Goal: Task Accomplishment & Management: Use online tool/utility

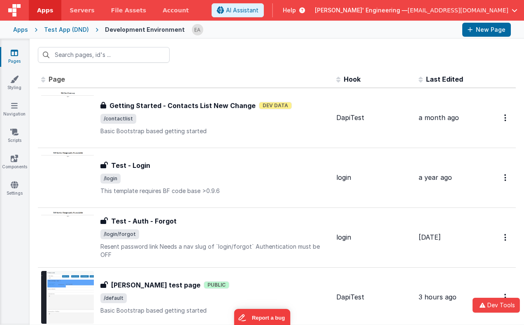
click at [232, 30] on div at bounding box center [324, 30] width 264 height 14
click at [13, 85] on link "Styling" at bounding box center [15, 83] width 30 height 16
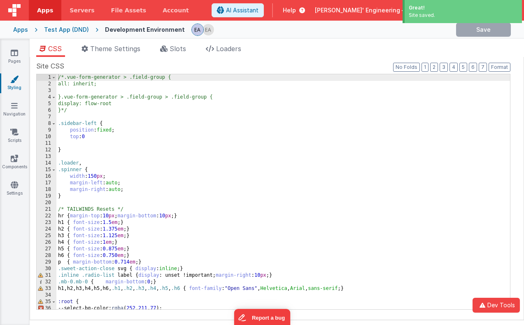
click at [463, 9] on div "Great!" at bounding box center [463, 7] width 109 height 7
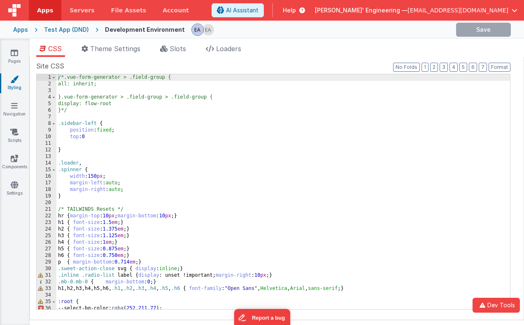
click at [360, 37] on div "Apps Test App (DND) Development Environment Save" at bounding box center [262, 30] width 524 height 18
click at [262, 35] on div at bounding box center [321, 30] width 258 height 14
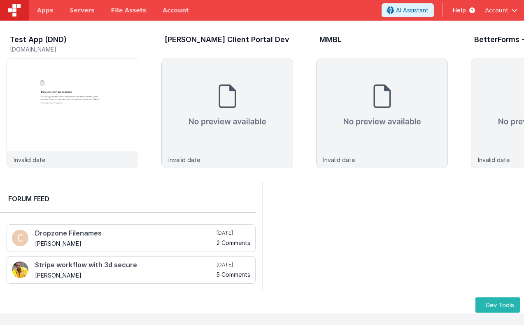
click at [119, 31] on div "Test App (DND) test-c9.bfoperations.com Invalid date Ledet Client Portal Dev In…" at bounding box center [262, 101] width 524 height 161
click at [99, 75] on img at bounding box center [72, 124] width 131 height 131
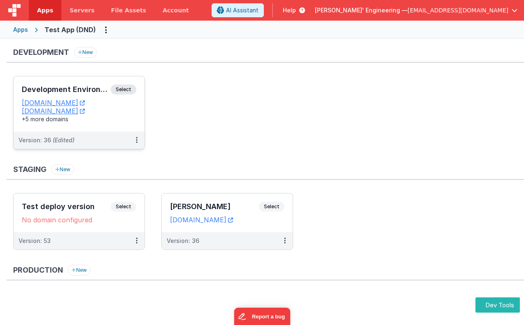
click at [126, 94] on span "Select" at bounding box center [124, 89] width 26 height 10
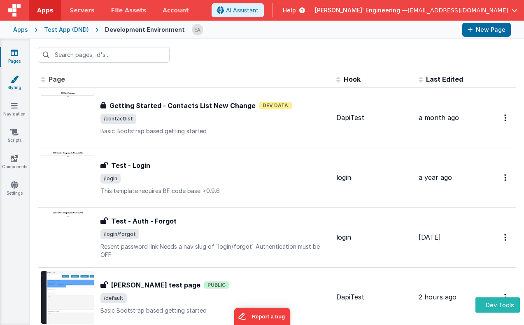
click at [17, 82] on icon at bounding box center [14, 79] width 8 height 8
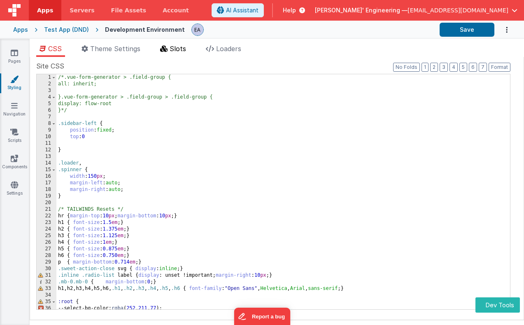
click at [182, 49] on span "Slots" at bounding box center [178, 48] width 16 height 8
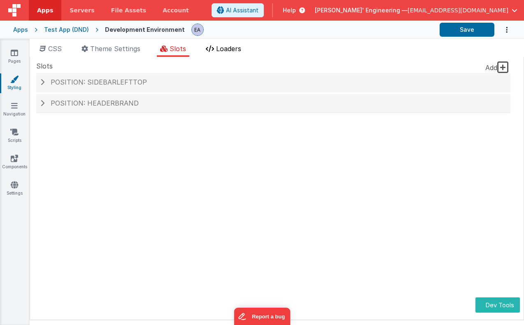
click at [231, 52] on span "Loaders" at bounding box center [228, 48] width 25 height 8
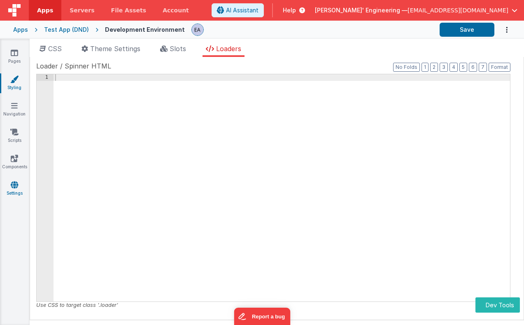
click at [16, 192] on link "Settings" at bounding box center [15, 188] width 30 height 16
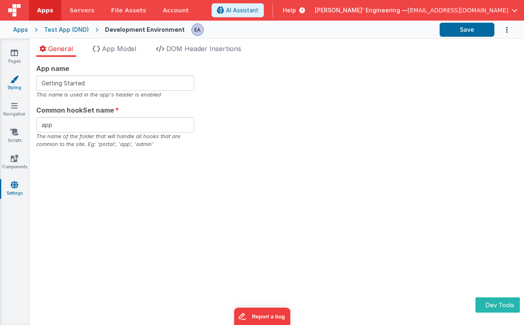
click at [19, 77] on link "Styling" at bounding box center [15, 83] width 30 height 16
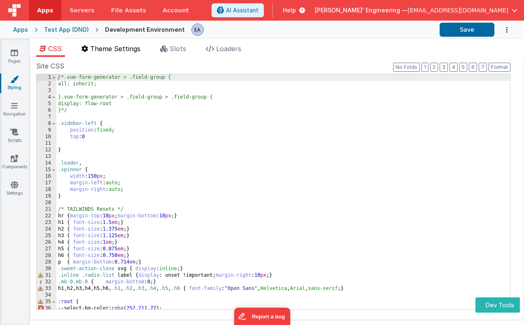
click at [125, 51] on span "Theme Settings" at bounding box center [115, 48] width 50 height 8
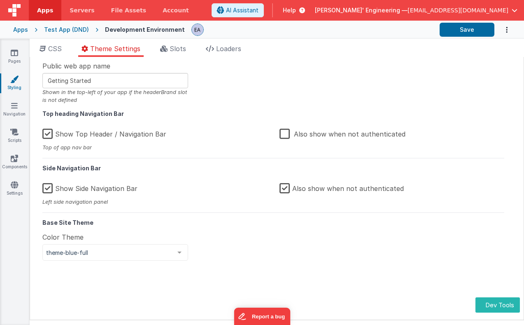
click at [258, 77] on div "Public web app name Getting Started Shown in the top-left of your app if the he…" at bounding box center [273, 188] width 474 height 254
click at [239, 20] on header "Apps Servers File Assets Account Some FUTURE Slot AI Assistant Help Delfs' Engi…" at bounding box center [262, 10] width 524 height 21
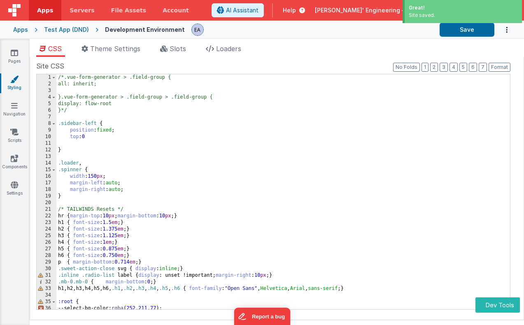
click at [439, 12] on div "Site saved." at bounding box center [463, 15] width 109 height 7
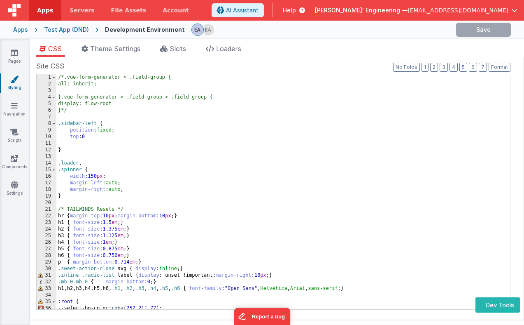
click at [301, 33] on div at bounding box center [321, 30] width 258 height 14
click at [177, 50] on span "Slots" at bounding box center [178, 48] width 16 height 8
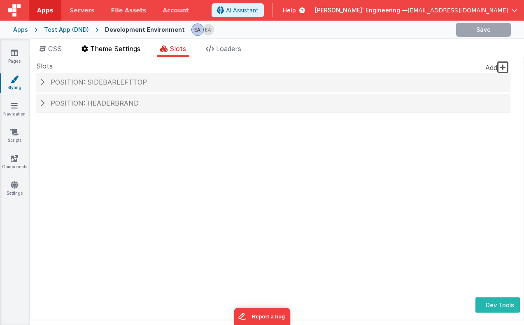
click at [116, 53] on li "Theme Settings" at bounding box center [110, 50] width 65 height 13
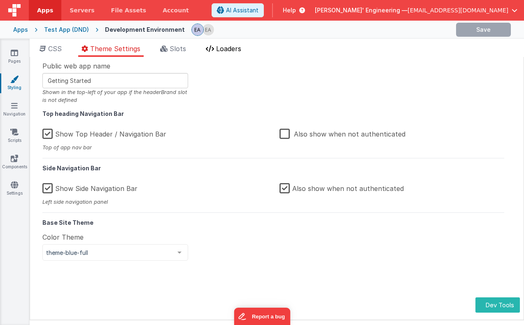
click at [221, 46] on span "Loaders" at bounding box center [228, 48] width 25 height 8
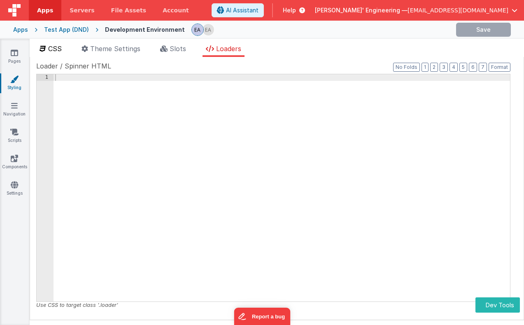
click at [56, 49] on span "CSS" at bounding box center [55, 48] width 14 height 8
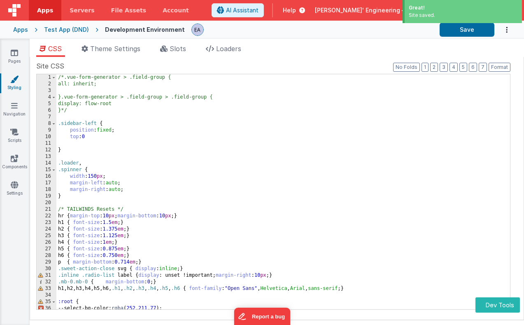
click at [434, 21] on div "Great! Site saved." at bounding box center [462, 11] width 119 height 23
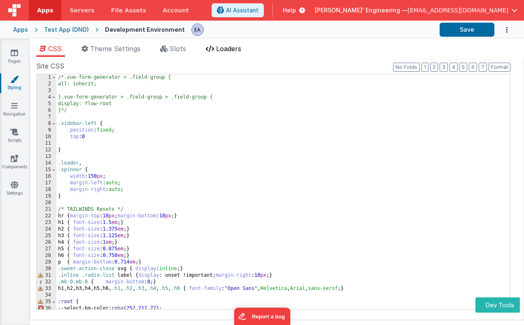
click at [241, 51] on span "Loaders" at bounding box center [228, 48] width 25 height 8
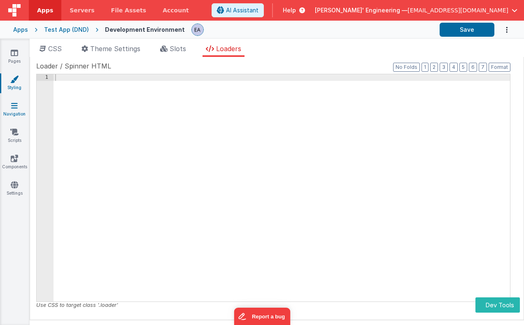
click at [16, 105] on icon at bounding box center [14, 105] width 7 height 8
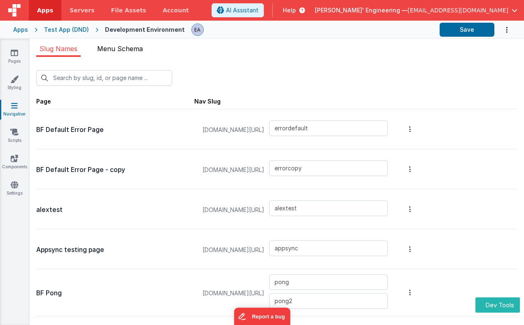
click at [120, 51] on span "Menu Schema" at bounding box center [120, 48] width 46 height 8
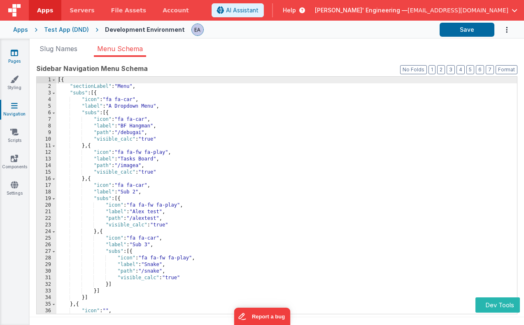
click at [14, 61] on link "Pages" at bounding box center [15, 57] width 30 height 16
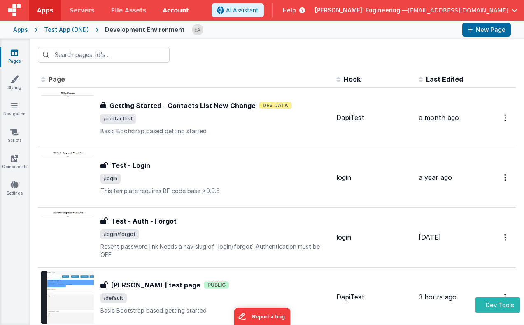
click at [165, 14] on link "Account" at bounding box center [175, 10] width 43 height 21
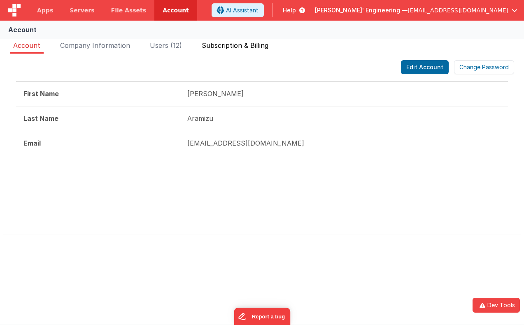
click at [235, 44] on span "Subscription & Billing" at bounding box center [235, 45] width 67 height 8
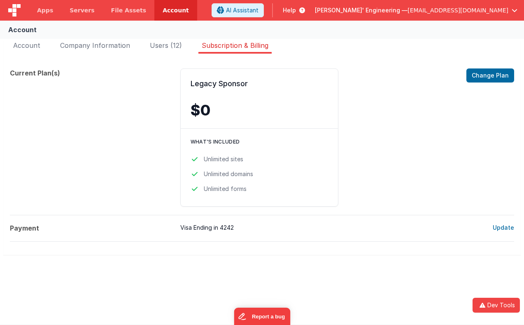
click at [167, 33] on div "Account" at bounding box center [262, 30] width 524 height 18
click at [168, 44] on span "Users (12)" at bounding box center [166, 45] width 32 height 8
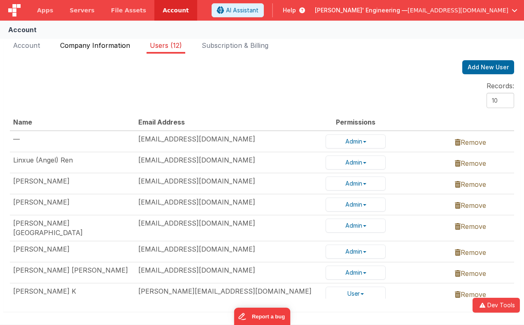
click at [109, 45] on span "Company Information" at bounding box center [95, 45] width 70 height 8
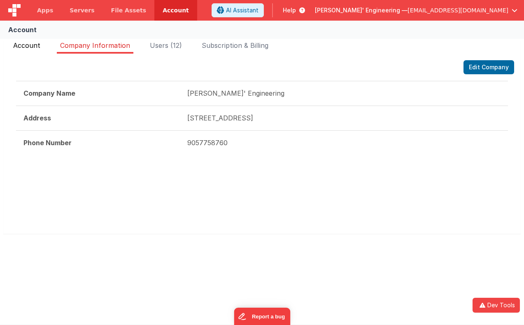
click at [20, 44] on span "Account" at bounding box center [26, 45] width 27 height 8
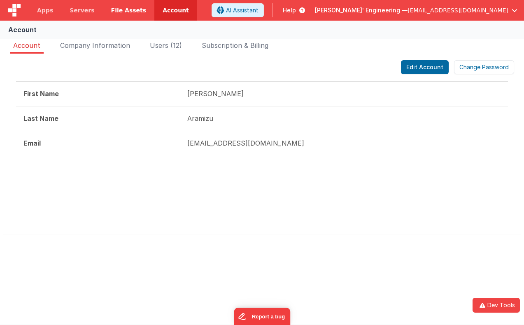
click at [131, 13] on span "File Assets" at bounding box center [128, 10] width 35 height 8
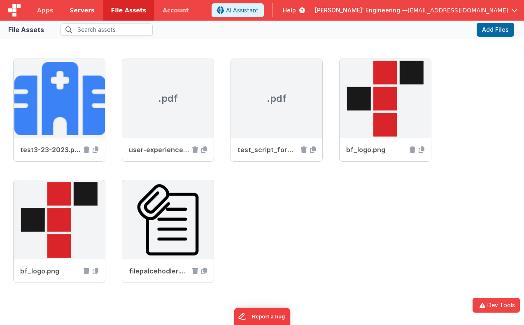
click at [96, 12] on link "Servers" at bounding box center [81, 10] width 41 height 21
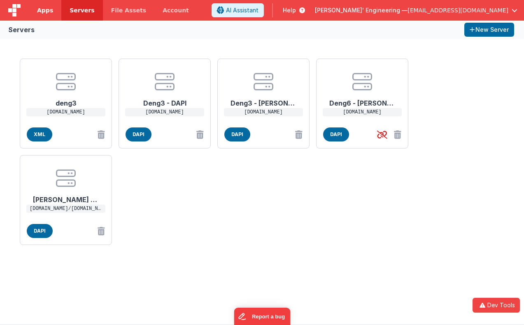
click at [54, 13] on link "Apps" at bounding box center [45, 10] width 33 height 21
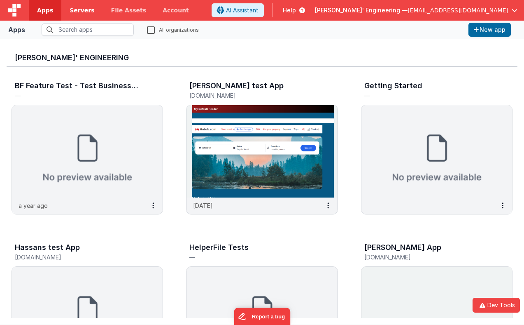
click at [84, 14] on link "Servers" at bounding box center [81, 10] width 41 height 21
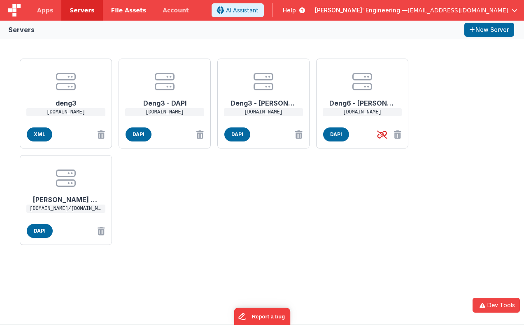
click at [103, 14] on link "File Assets" at bounding box center [129, 10] width 52 height 21
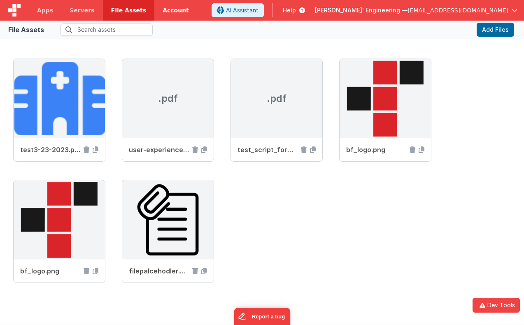
click at [174, 9] on link "Account" at bounding box center [175, 10] width 43 height 21
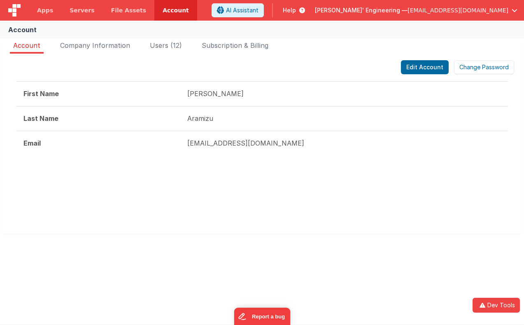
click at [136, 44] on ul "Account Company Information Users (12) Subscription & Billing" at bounding box center [262, 46] width 518 height 13
click at [154, 44] on span "Users (12)" at bounding box center [166, 45] width 32 height 8
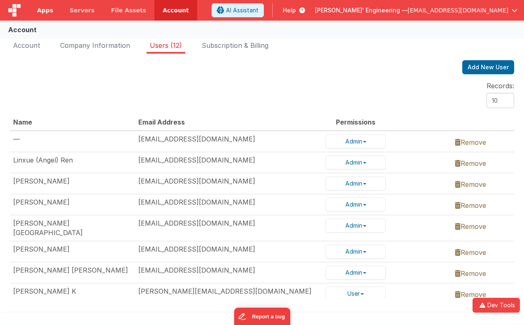
click at [45, 9] on span "Apps" at bounding box center [45, 10] width 16 height 8
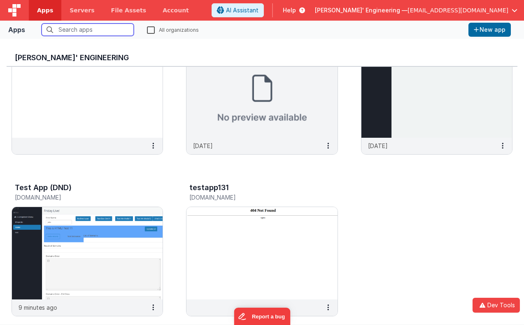
scroll to position [562, 0]
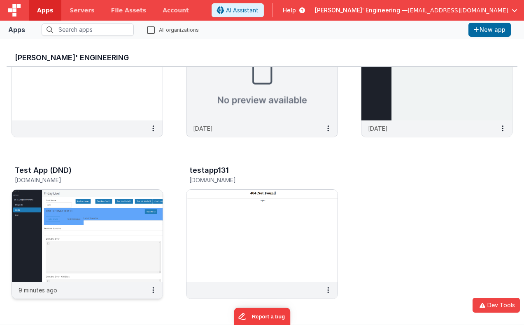
click at [104, 213] on img at bounding box center [87, 235] width 151 height 92
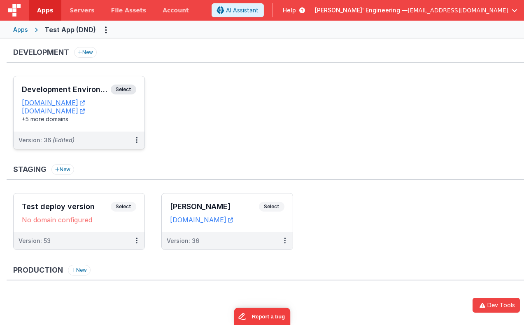
click at [130, 91] on span "Select" at bounding box center [124, 89] width 26 height 10
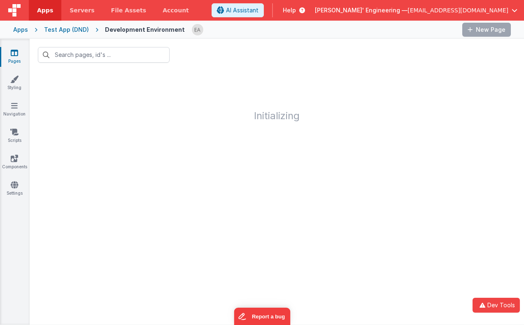
click at [306, 42] on div at bounding box center [277, 55] width 495 height 32
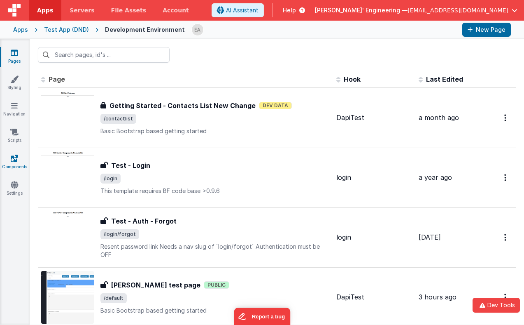
click at [15, 163] on link "Components" at bounding box center [15, 162] width 30 height 16
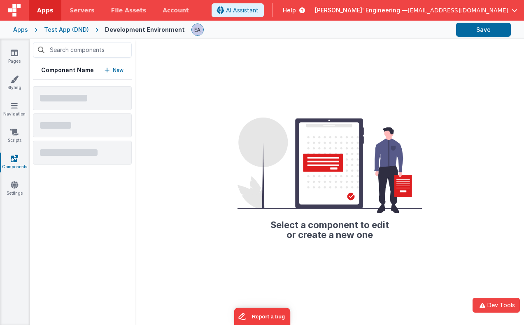
click at [360, 28] on div at bounding box center [321, 30] width 258 height 14
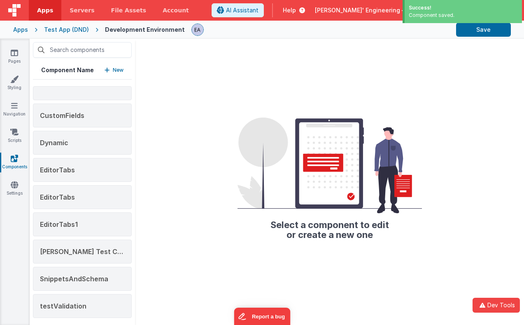
click at [444, 12] on div "Component saved." at bounding box center [463, 15] width 109 height 7
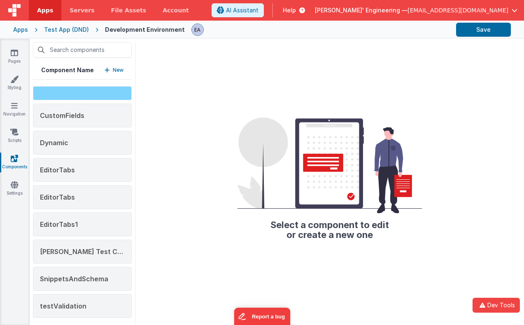
click at [67, 92] on div at bounding box center [82, 93] width 99 height 14
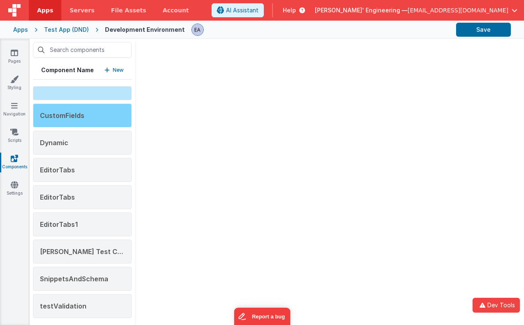
click at [67, 112] on span "CustomFields" at bounding box center [62, 115] width 44 height 8
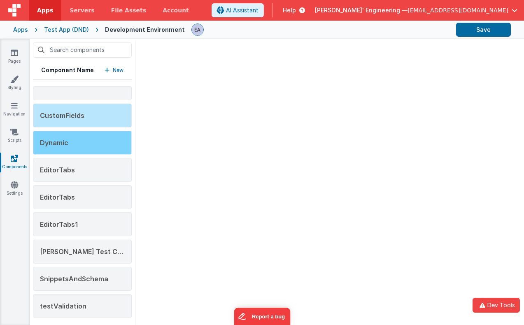
click at [67, 145] on span "Dynamic" at bounding box center [54, 142] width 28 height 8
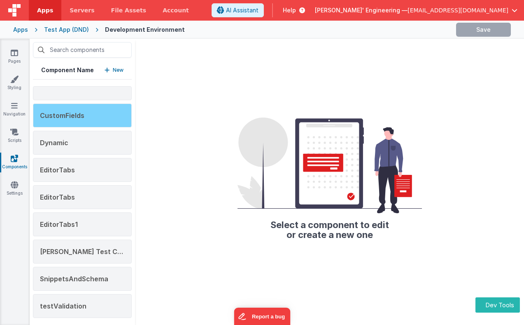
click at [73, 114] on span "CustomFields" at bounding box center [62, 115] width 44 height 8
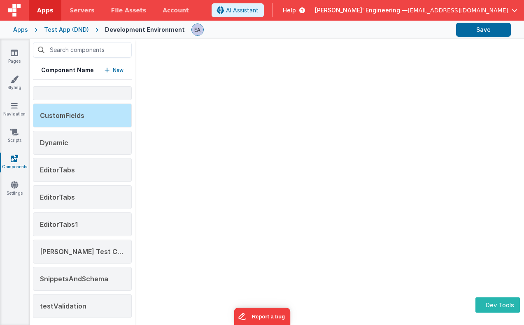
scroll to position [3, 0]
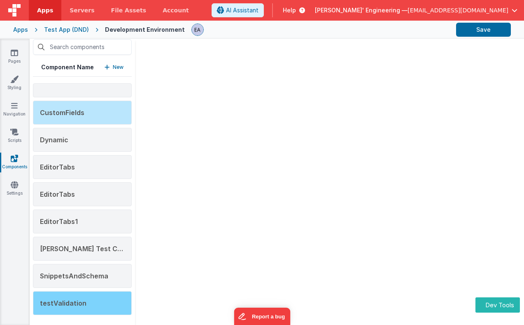
click at [83, 296] on div "testValidation" at bounding box center [82, 303] width 99 height 24
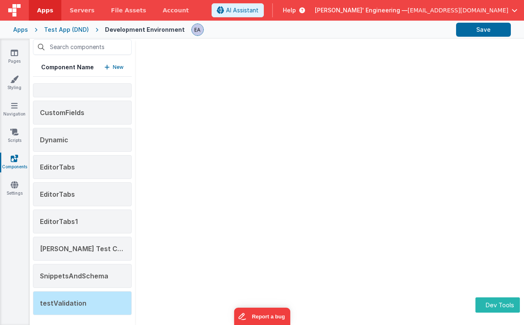
click at [301, 180] on div "Component Name New CustomFields Dynamic EditorTabs EditorTabs EditorTabs1 [PERS…" at bounding box center [277, 182] width 495 height 286
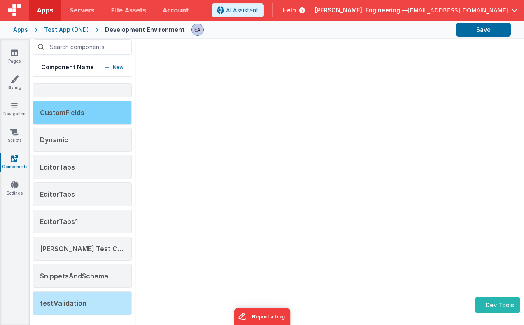
click at [87, 110] on div "CustomFields" at bounding box center [82, 112] width 99 height 24
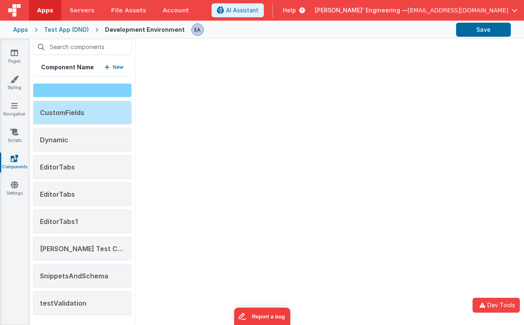
click at [68, 86] on div at bounding box center [82, 90] width 99 height 14
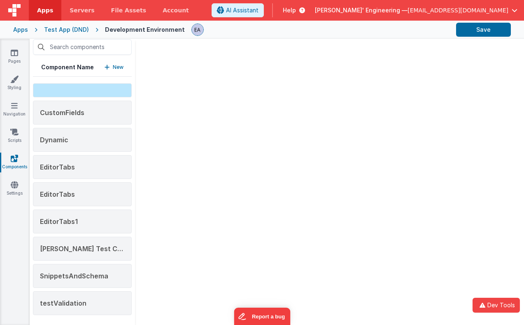
click at [15, 163] on link "Components" at bounding box center [15, 162] width 30 height 16
click at [15, 138] on link "Scripts" at bounding box center [15, 136] width 30 height 16
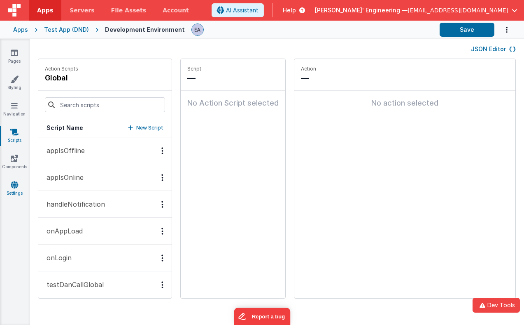
click at [13, 186] on icon at bounding box center [14, 184] width 7 height 8
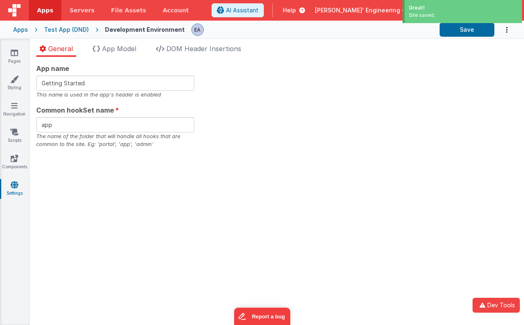
click at [425, 16] on div "Site saved." at bounding box center [463, 15] width 109 height 7
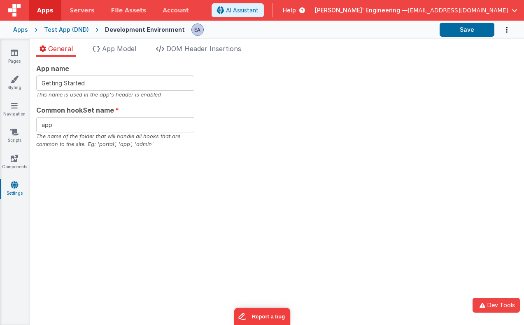
click at [349, 81] on div "App name Getting Started This name is used in the app's header is enabled Commo…" at bounding box center [276, 105] width 481 height 85
click at [19, 55] on link "Pages" at bounding box center [15, 57] width 30 height 16
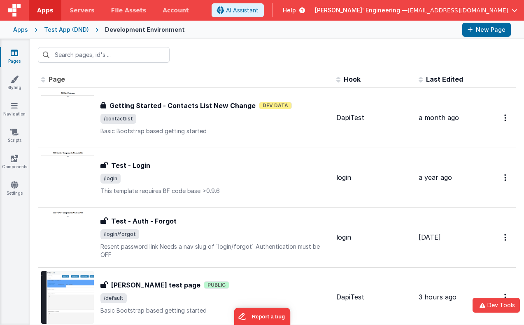
click at [199, 56] on div at bounding box center [277, 55] width 495 height 32
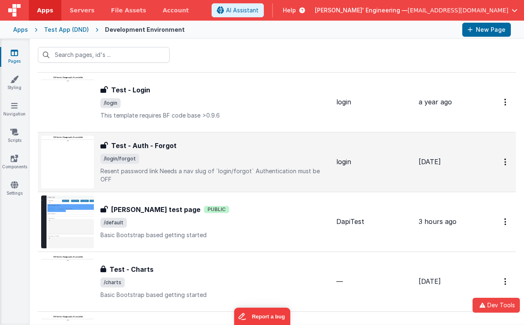
scroll to position [77, 0]
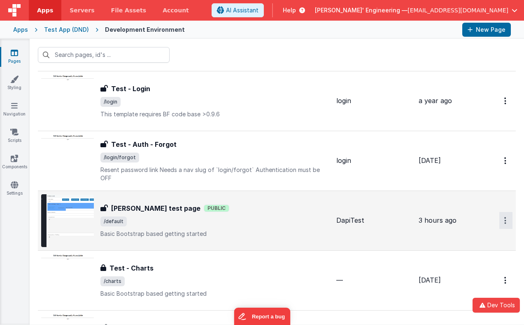
click at [506, 217] on icon "Options" at bounding box center [506, 220] width 2 height 7
click at [478, 238] on link "Legacy Editor" at bounding box center [476, 239] width 72 height 15
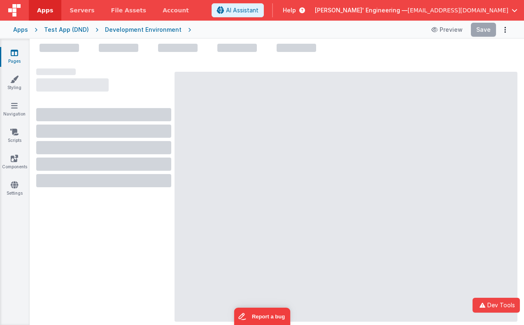
click at [266, 23] on div "Preview Save" at bounding box center [351, 30] width 320 height 14
click at [228, 23] on div "Preview Save" at bounding box center [351, 30] width 320 height 14
click at [17, 57] on link "Pages" at bounding box center [15, 57] width 30 height 16
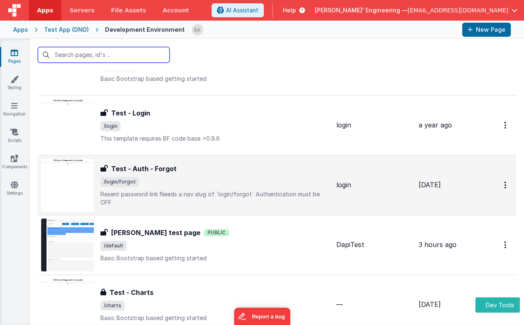
scroll to position [53, 0]
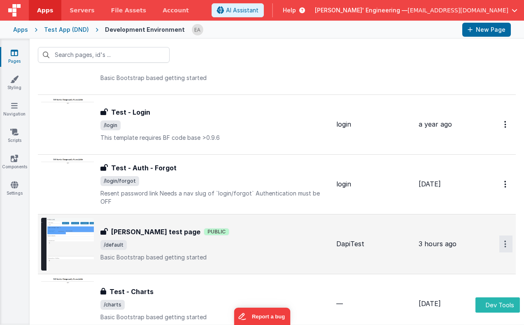
click at [506, 247] on icon "Options" at bounding box center [506, 243] width 2 height 7
click at [482, 263] on link "Legacy Editor" at bounding box center [476, 262] width 72 height 15
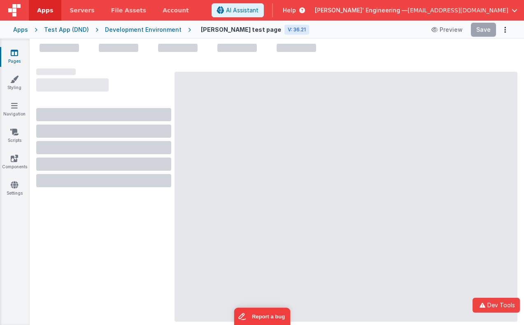
click at [252, 12] on header "Apps Servers File Assets Account Some FUTURE Slot AI Assistant Help [PERSON_NAM…" at bounding box center [262, 10] width 524 height 21
click at [356, 41] on div at bounding box center [277, 182] width 495 height 286
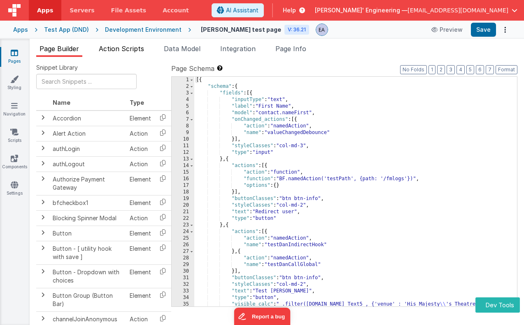
click at [125, 47] on span "Action Scripts" at bounding box center [121, 48] width 45 height 8
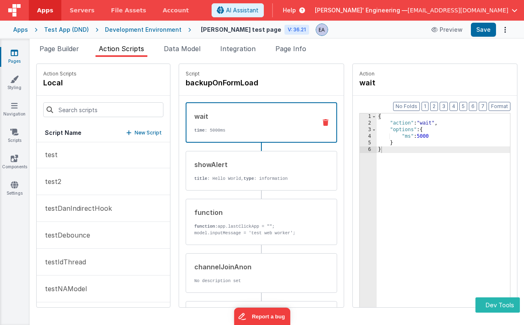
scroll to position [645, 0]
click at [135, 133] on p "New Script" at bounding box center [148, 133] width 27 height 8
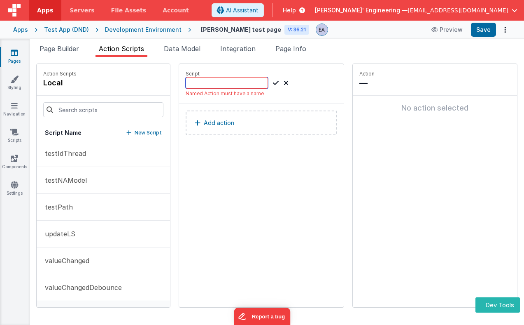
scroll to position [645, 0]
click at [188, 87] on input at bounding box center [227, 83] width 82 height 12
type input "testAwait"
click at [273, 84] on icon at bounding box center [276, 83] width 6 height 10
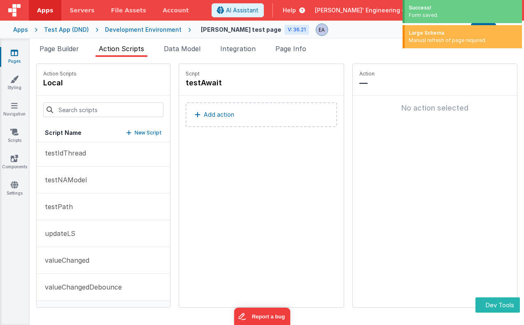
click at [226, 115] on button "Add action" at bounding box center [262, 114] width 152 height 25
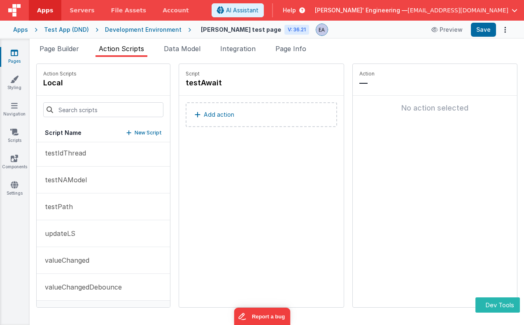
click at [222, 115] on button "Add action" at bounding box center [262, 114] width 152 height 25
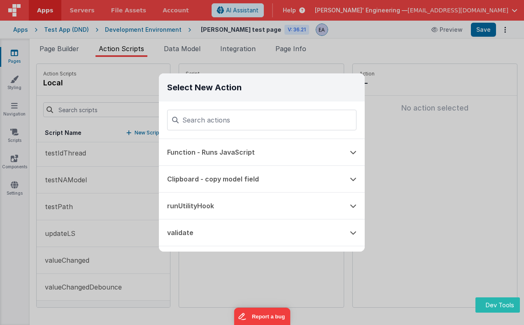
click at [219, 120] on input at bounding box center [261, 120] width 189 height 21
click at [215, 150] on button "Function - Runs JavaScript" at bounding box center [250, 152] width 183 height 26
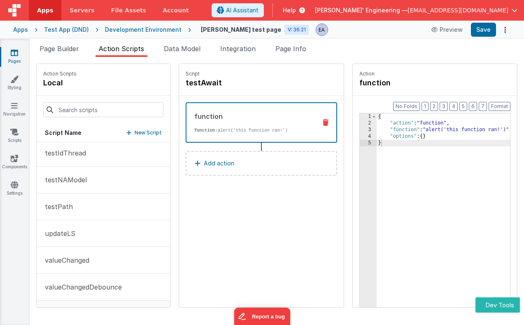
click at [430, 131] on div "{ "action" : "function" , "function" : "alert('this function ran!')" , "options…" at bounding box center [449, 229] width 145 height 232
click at [360, 126] on div "3" at bounding box center [368, 129] width 17 height 7
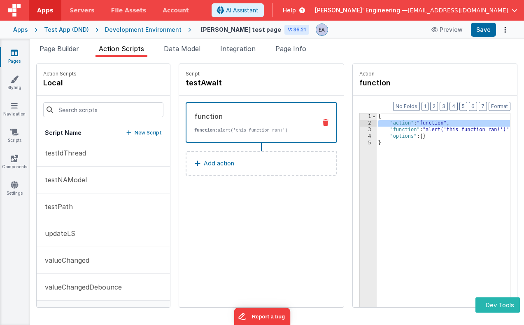
click at [419, 129] on div "{ "action" : "function" , "function" : "alert('this function ran!')" , "options…" at bounding box center [449, 229] width 145 height 232
click at [360, 129] on div "3" at bounding box center [368, 129] width 17 height 7
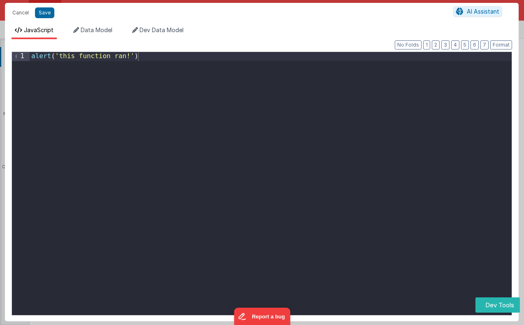
click at [229, 66] on div "alert ( 'this function ran!' )" at bounding box center [271, 192] width 482 height 280
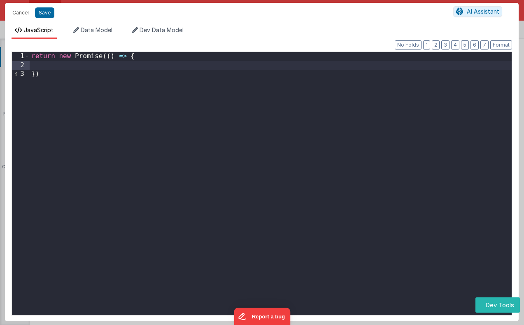
click at [112, 56] on div "return new Promise (( ) => { })" at bounding box center [271, 192] width 482 height 280
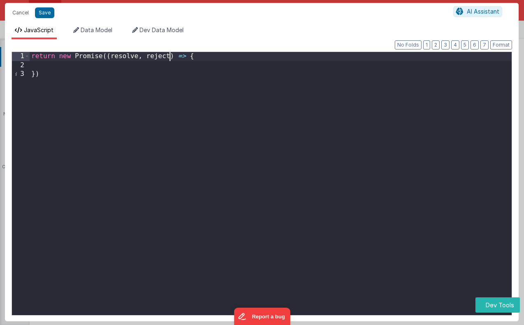
click at [75, 66] on div "return new Promise (( resolve , reject ) => { })" at bounding box center [271, 192] width 482 height 280
click at [73, 72] on div "return new Promise (( resolve , reject ) => { })" at bounding box center [271, 192] width 482 height 280
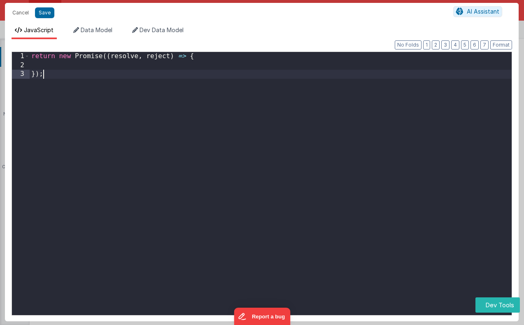
click at [63, 66] on div "return new Promise (( resolve , reject ) => { }) ;" at bounding box center [271, 192] width 482 height 280
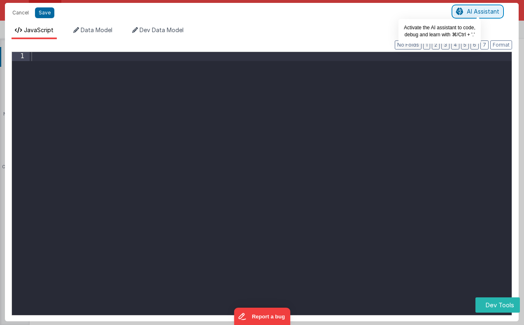
click at [469, 12] on span "AI Assistant" at bounding box center [483, 11] width 33 height 7
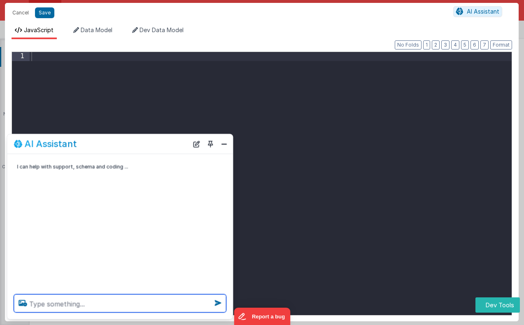
click at [80, 303] on textarea at bounding box center [120, 303] width 213 height 18
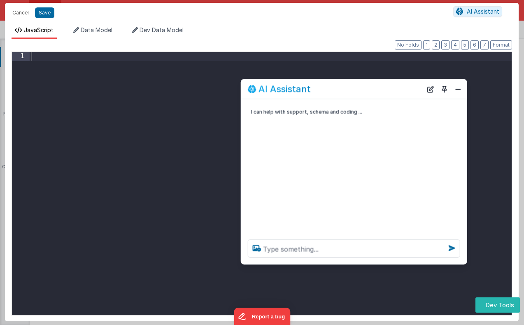
drag, startPoint x: 129, startPoint y: 145, endPoint x: 365, endPoint y: 91, distance: 241.8
click at [365, 91] on div "AI Assistant" at bounding box center [335, 89] width 175 height 10
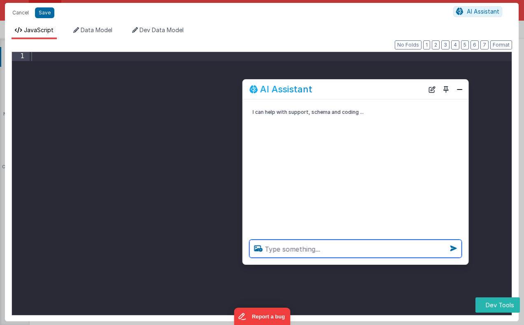
click at [347, 245] on textarea at bounding box center [356, 248] width 213 height 18
type textarea "write a code that will wait for 5 seconds then return"
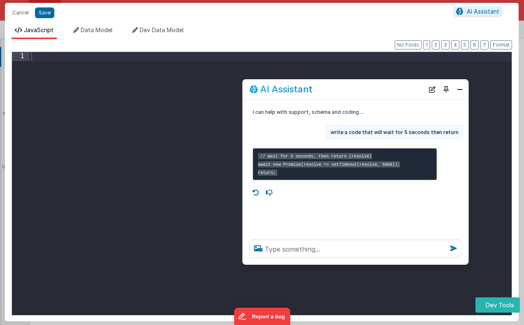
click at [149, 60] on div at bounding box center [271, 192] width 482 height 280
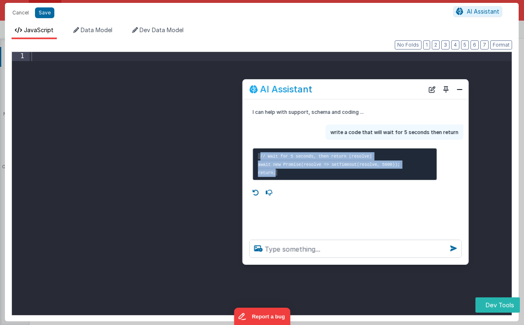
drag, startPoint x: 283, startPoint y: 169, endPoint x: 252, endPoint y: 154, distance: 34.6
click at [252, 154] on div "// Wait for 5 seconds, then return (resolve) await new Promise(resolve => setTi…" at bounding box center [345, 164] width 194 height 39
copy code "// Wait for 5 seconds, then return (resolve) await new Promise(resolve => setTi…"
click at [128, 60] on div at bounding box center [271, 192] width 482 height 280
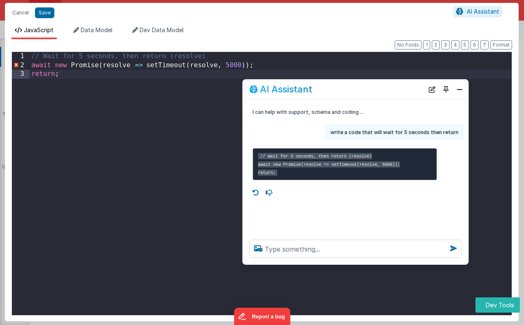
click at [64, 74] on div "// Wait for 5 seconds, then return (resolve) await new Promise ( resolve => set…" at bounding box center [271, 192] width 482 height 280
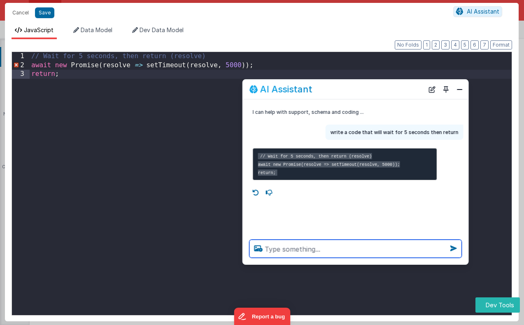
click at [296, 249] on textarea at bounding box center [356, 248] width 213 height 18
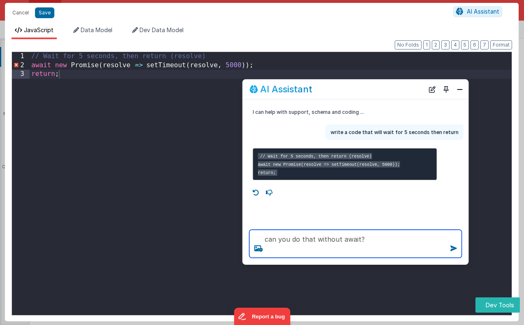
type textarea "can you do that without await?"
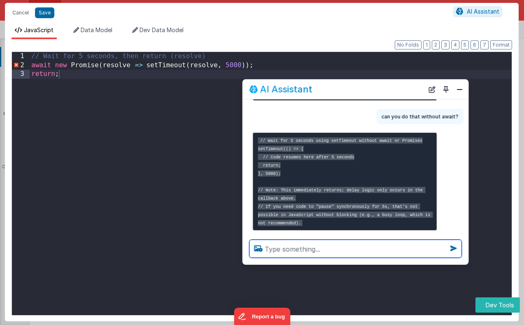
scroll to position [96, 0]
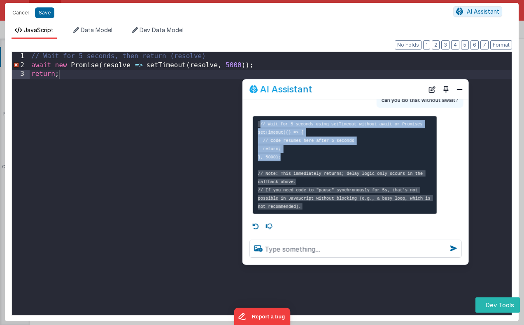
drag, startPoint x: 284, startPoint y: 157, endPoint x: 246, endPoint y: 116, distance: 55.7
click at [246, 116] on div "// Wait for 5 seconds using setTimeout without await or Promises setTimeout(() …" at bounding box center [356, 164] width 226 height 105
copy code "// Wait for 5 seconds using setTimeout without await or Promises setTimeout(() …"
click at [100, 71] on div "// Wait for 5 seconds, then return (resolve) await new Promise ( resolve => set…" at bounding box center [271, 192] width 482 height 280
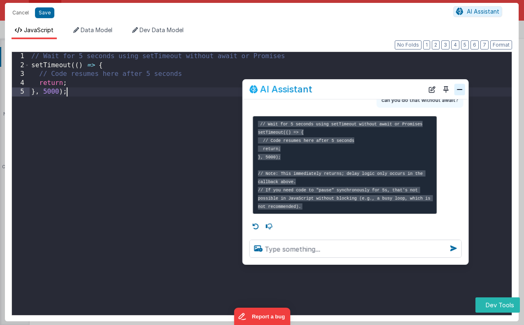
click at [463, 90] on button "Close" at bounding box center [460, 90] width 11 height 12
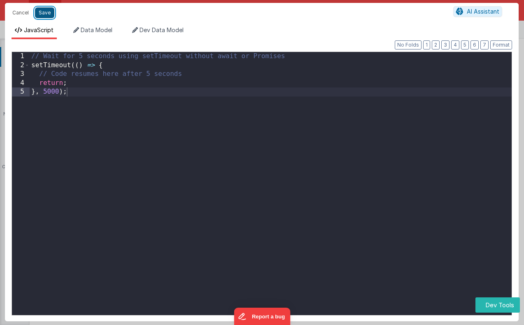
click at [48, 15] on button "Save" at bounding box center [44, 12] width 19 height 11
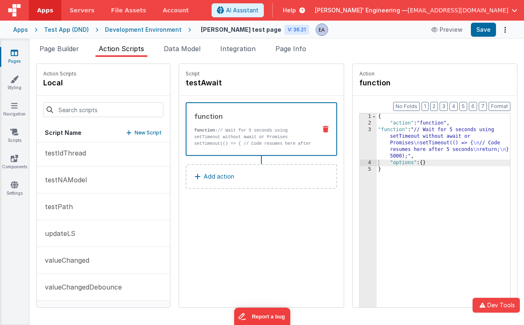
click at [219, 174] on button "Add action" at bounding box center [262, 176] width 152 height 25
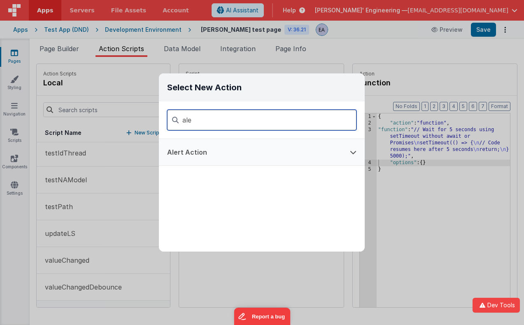
type input "ale"
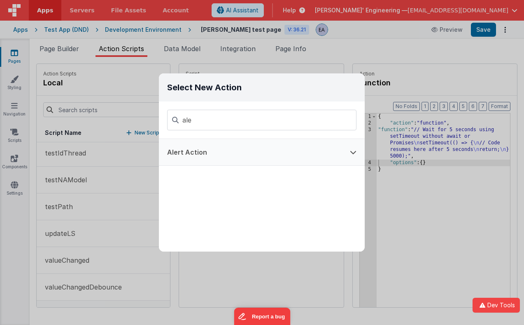
click at [228, 152] on button "Alert Action" at bounding box center [250, 152] width 183 height 26
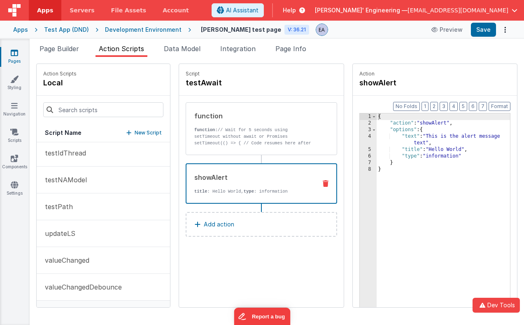
click at [421, 152] on div "{ "action" : "showAlert" , "options" : { "text" : "This is the alert message te…" at bounding box center [449, 229] width 145 height 232
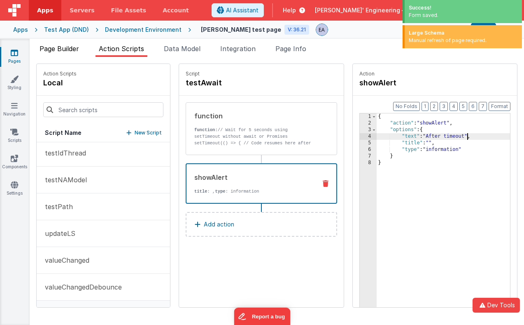
click at [57, 48] on span "Page Builder" at bounding box center [60, 48] width 40 height 8
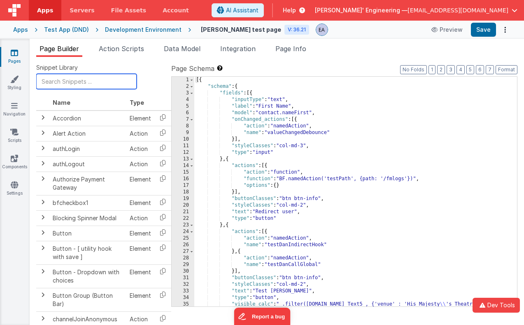
click at [72, 83] on input "text" at bounding box center [86, 81] width 100 height 15
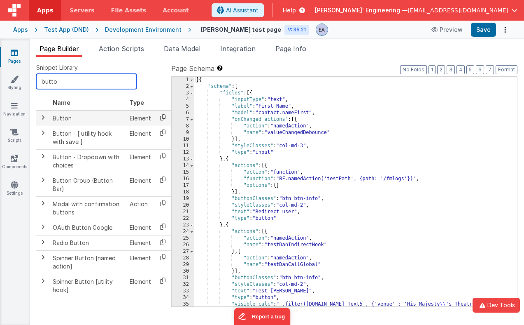
type input "butto"
click at [164, 118] on icon at bounding box center [162, 117] width 17 height 13
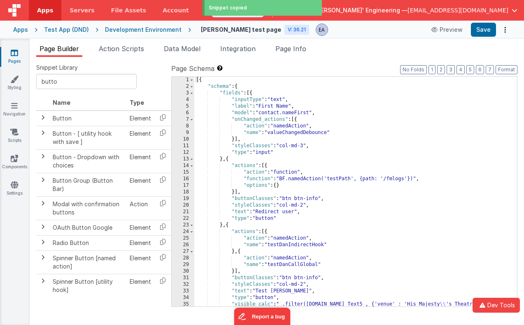
click at [252, 93] on div "[{ "schema" : { "fields" : [{ "inputType" : "text" , "label" : "First Name" , "…" at bounding box center [355, 198] width 323 height 243
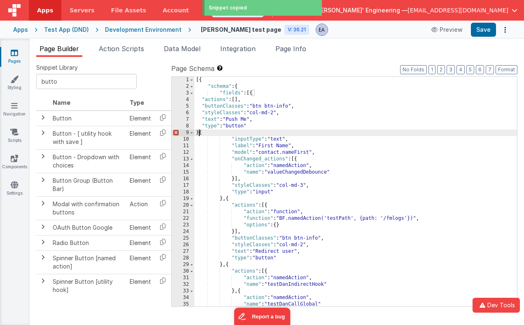
click at [238, 100] on div "[{ "schema" : { "fields" : [{ "actions" : [ ] , "buttonClasses" : "btn btn-info…" at bounding box center [355, 198] width 323 height 243
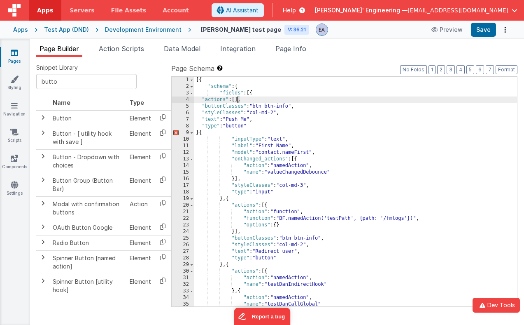
click at [198, 133] on div "[{ "schema" : { "fields" : [{ "actions" : [ ] , "buttonClasses" : "btn btn-info…" at bounding box center [355, 198] width 323 height 243
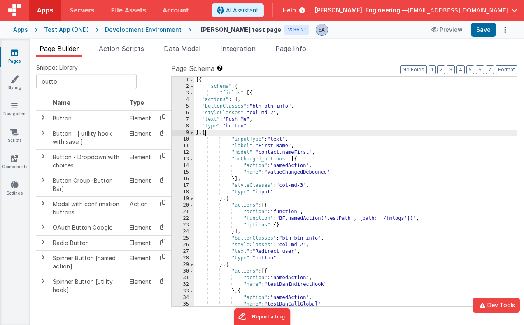
click at [238, 100] on div "[{ "schema" : { "fields" : [{ "actions" : [ ] , "buttonClasses" : "btn btn-info…" at bounding box center [355, 198] width 323 height 243
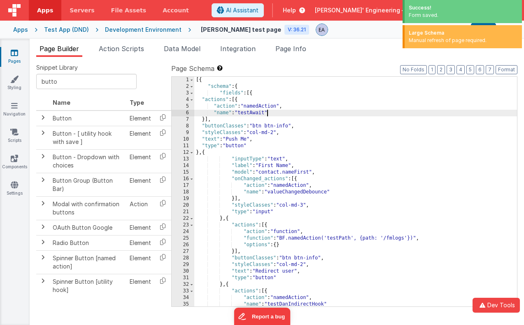
click at [415, 40] on div "Manual refresh of page required." at bounding box center [463, 40] width 109 height 7
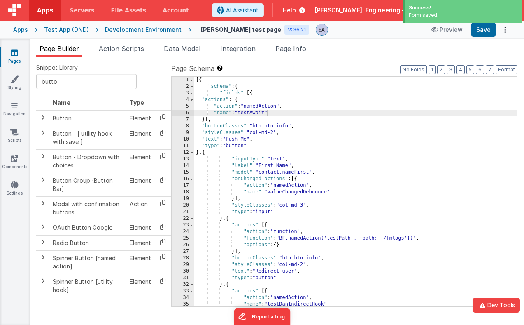
click at [439, 16] on div "Form saved." at bounding box center [463, 15] width 109 height 7
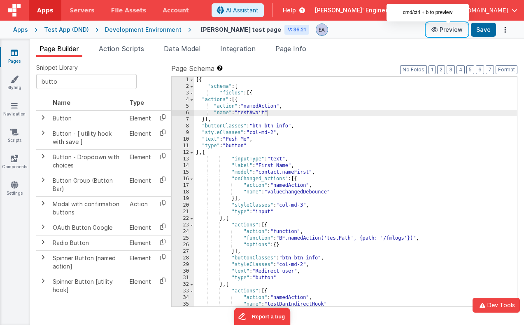
click at [446, 28] on button "Preview" at bounding box center [447, 29] width 41 height 13
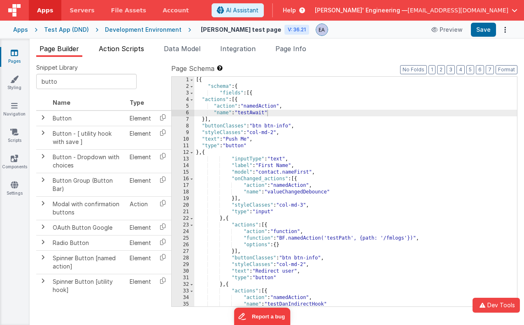
click at [131, 53] on li "Action Scripts" at bounding box center [122, 50] width 52 height 13
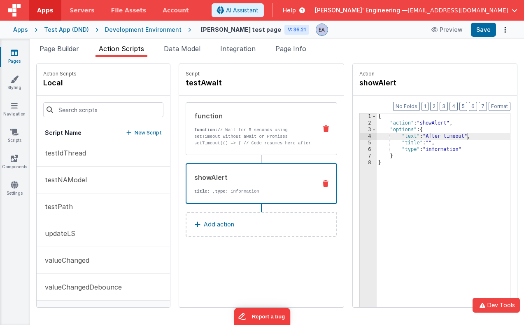
click at [237, 142] on p "function: // Wait for 5 seconds using setTimeout without await or Promises setT…" at bounding box center [252, 139] width 117 height 26
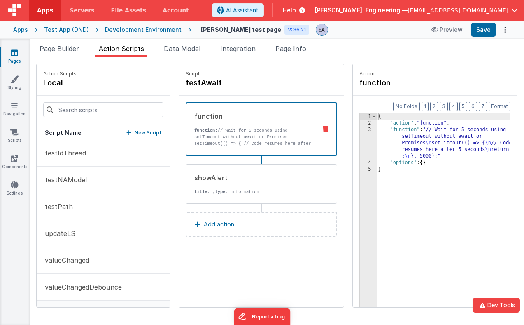
click at [392, 145] on div "{ "action" : "function" , "function" : "// Wait for 5 seconds using setTimeout …" at bounding box center [449, 229] width 145 height 232
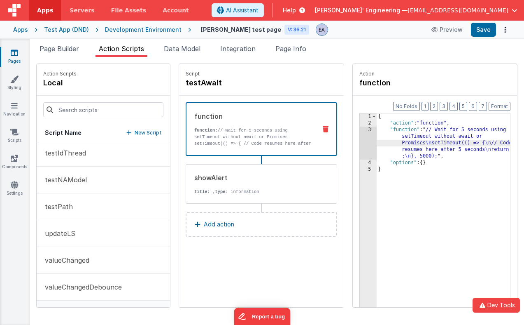
click at [360, 147] on div "3" at bounding box center [368, 142] width 17 height 33
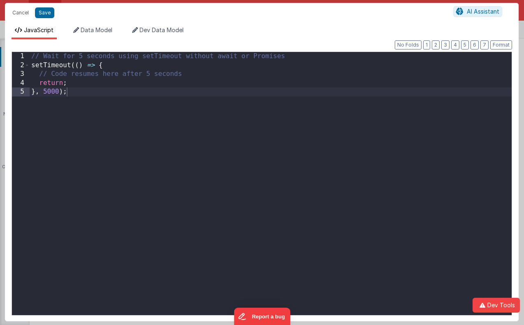
click at [273, 86] on div "// Wait for 5 seconds using setTimeout without await or Promises setTimeout (( …" at bounding box center [271, 192] width 482 height 280
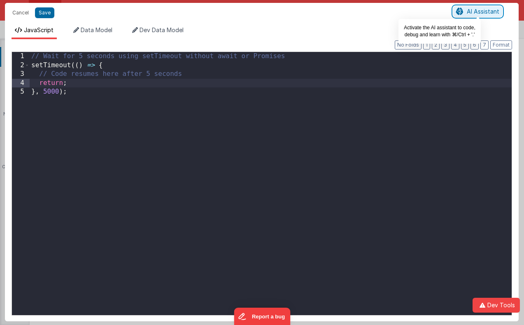
click at [494, 16] on button "AI Assistant" at bounding box center [477, 11] width 49 height 11
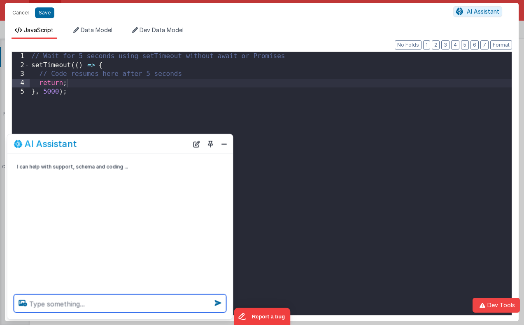
click at [92, 298] on textarea at bounding box center [120, 303] width 213 height 18
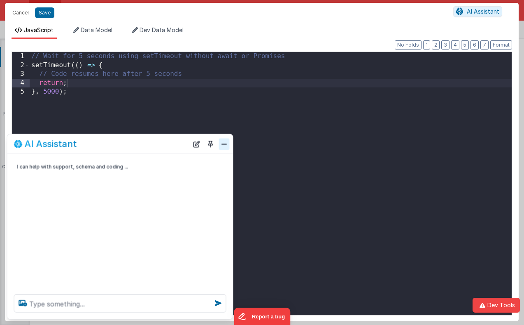
click at [226, 143] on button "Close" at bounding box center [224, 144] width 11 height 12
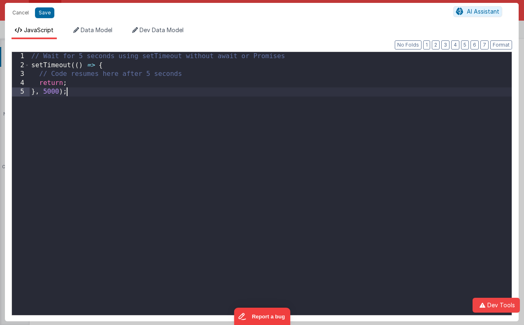
click at [71, 88] on div "// Wait for 5 seconds using setTimeout without await or Promises setTimeout (( …" at bounding box center [271, 192] width 482 height 280
click at [75, 93] on div "// Wait for 5 seconds using setTimeout without await or Promises setTimeout (( …" at bounding box center [271, 192] width 482 height 280
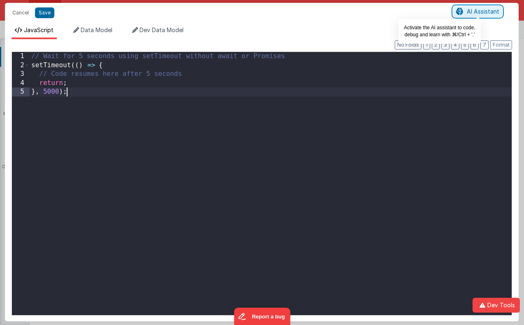
click at [477, 10] on span "AI Assistant" at bounding box center [483, 11] width 33 height 7
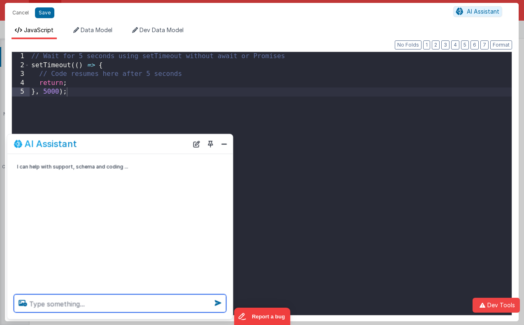
click at [137, 305] on textarea at bounding box center [120, 303] width 213 height 18
type textarea "make the code await for 5 seconds and then return"
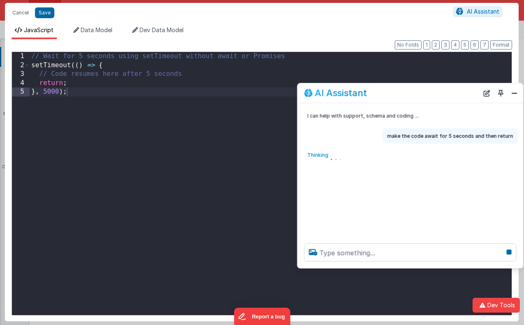
drag, startPoint x: 107, startPoint y: 146, endPoint x: 400, endPoint y: 92, distance: 298.1
click at [400, 93] on div "AI Assistant" at bounding box center [391, 93] width 175 height 10
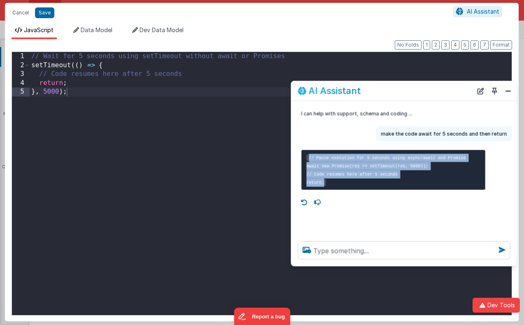
drag, startPoint x: 335, startPoint y: 183, endPoint x: 305, endPoint y: 159, distance: 38.1
click at [305, 159] on pre "// Pause execution for 5 seconds using async/await and Promise await new Promis…" at bounding box center [393, 170] width 185 height 40
copy code "// Pause execution for 5 seconds using async/await and Promise await new Promis…"
click at [145, 103] on div "// Wait for 5 seconds using setTimeout without await or Promises setTimeout (( …" at bounding box center [271, 192] width 482 height 280
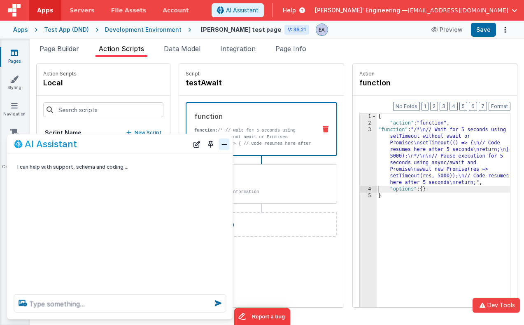
click at [223, 144] on button "Close" at bounding box center [224, 144] width 11 height 12
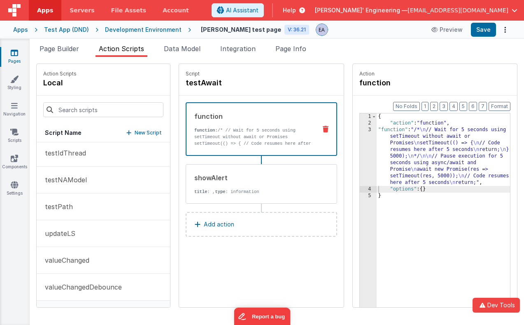
click at [355, 49] on ul "Page Builder Action Scripts Data Model Integration Page Info" at bounding box center [277, 50] width 495 height 13
click at [425, 150] on div "{ "action" : "function" , "function" : "/* \n // Wait for 5 seconds using setTi…" at bounding box center [449, 229] width 145 height 232
click at [360, 155] on div "3" at bounding box center [368, 155] width 17 height 59
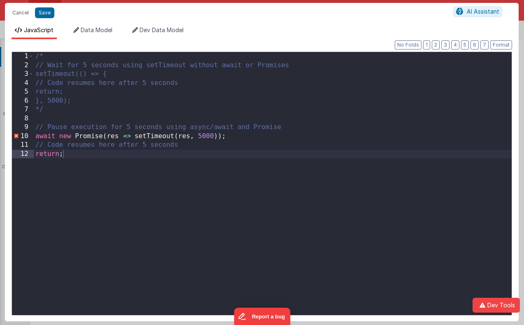
click at [289, 152] on div "/* // Wait for 5 seconds using setTimeout without await or Promises setTimeout(…" at bounding box center [273, 192] width 478 height 280
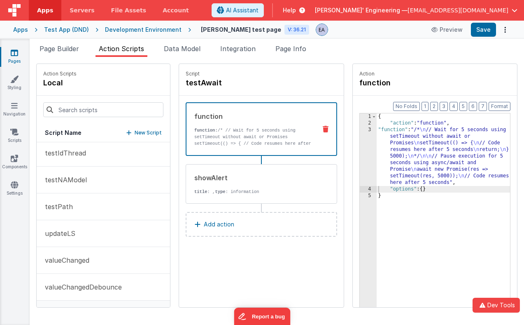
click at [393, 133] on div "{ "action" : "function" , "function" : "/* \n // Wait for 5 seconds using setTi…" at bounding box center [449, 229] width 145 height 232
click at [360, 153] on div "3" at bounding box center [368, 155] width 17 height 59
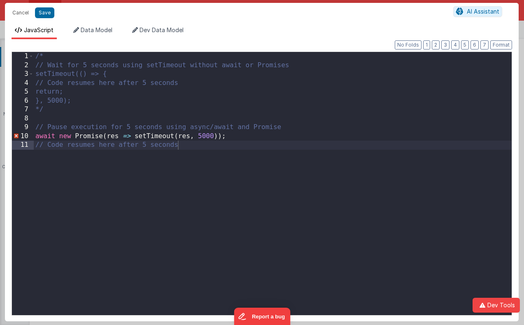
click at [23, 6] on div "Cancel Save AI Assistant" at bounding box center [262, 13] width 514 height 20
click at [23, 12] on button "Cancel" at bounding box center [20, 13] width 25 height 12
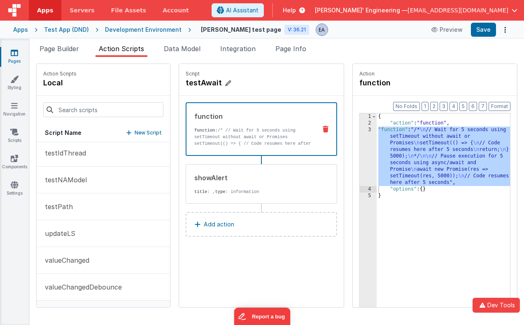
click at [233, 84] on h4 "testAwait" at bounding box center [248, 83] width 124 height 12
click at [284, 82] on icon at bounding box center [286, 83] width 5 height 10
click at [153, 287] on icon at bounding box center [156, 287] width 6 height 10
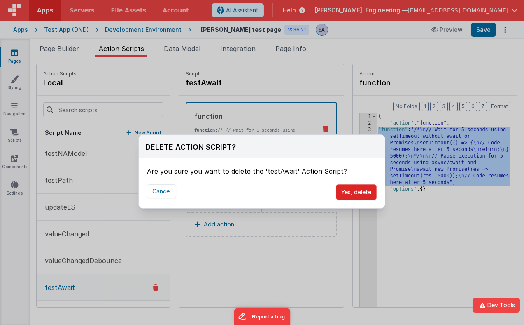
click at [342, 192] on button "Yes, delete" at bounding box center [356, 192] width 41 height 16
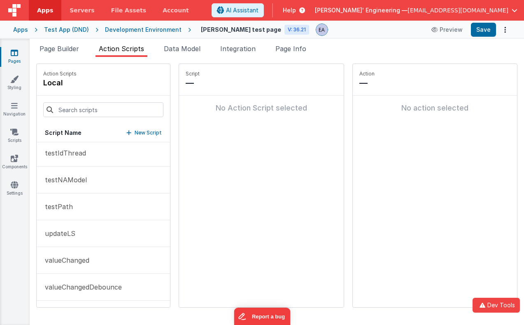
scroll to position [645, 0]
click at [336, 45] on ul "Page Builder Action Scripts Data Model Integration Page Info" at bounding box center [277, 50] width 495 height 13
click at [61, 54] on li "Page Builder" at bounding box center [59, 50] width 46 height 13
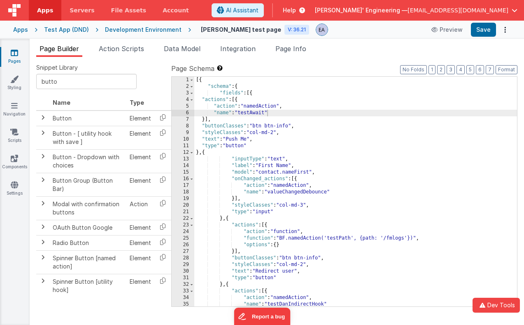
click at [263, 93] on div "[{ "schema" : { "fields" : [{ "actions" : [{ "action" : "namedAction" , "name" …" at bounding box center [355, 198] width 323 height 243
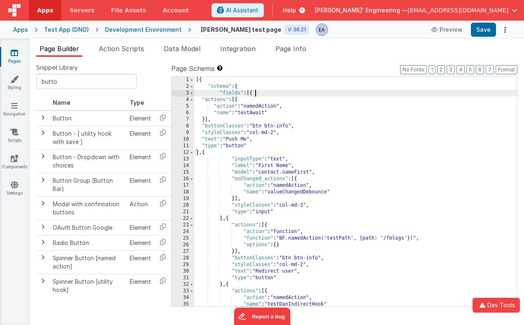
click at [263, 93] on div "[{ "schema" : { "fields" : [{ "actions" : [{ "action" : "namedAction" , "name" …" at bounding box center [355, 198] width 323 height 243
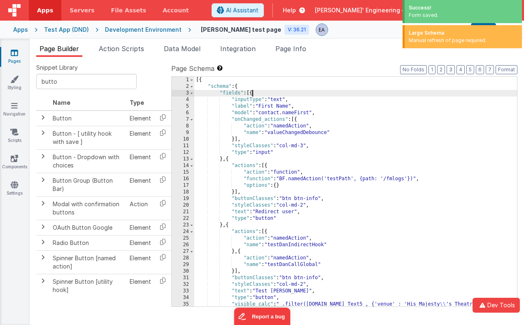
click at [431, 30] on div "Large Schema" at bounding box center [463, 32] width 109 height 7
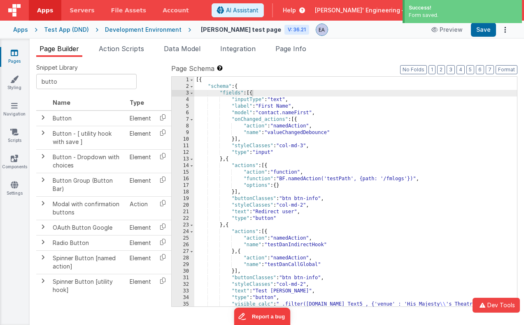
click at [435, 14] on div "Form saved." at bounding box center [463, 15] width 109 height 7
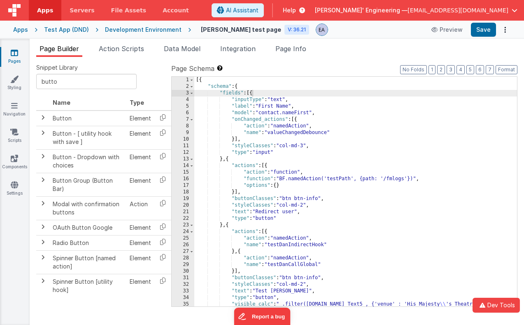
click at [367, 64] on label "Page Schema Shortcuts: Find: command-f Fold: command-option-L Unfold: command-o…" at bounding box center [344, 68] width 346 height 10
click at [313, 64] on label "Page Schema Shortcuts: Find: command-f Fold: command-option-L Unfold: command-o…" at bounding box center [344, 68] width 346 height 10
click at [258, 7] on header "Apps Servers File Assets Account Some FUTURE Slot AI Assistant Help [PERSON_NAM…" at bounding box center [262, 10] width 524 height 21
click at [242, 14] on header "Apps Servers File Assets Account Some FUTURE Slot AI Assistant Help [PERSON_NAM…" at bounding box center [262, 10] width 524 height 21
